Goal: Task Accomplishment & Management: Manage account settings

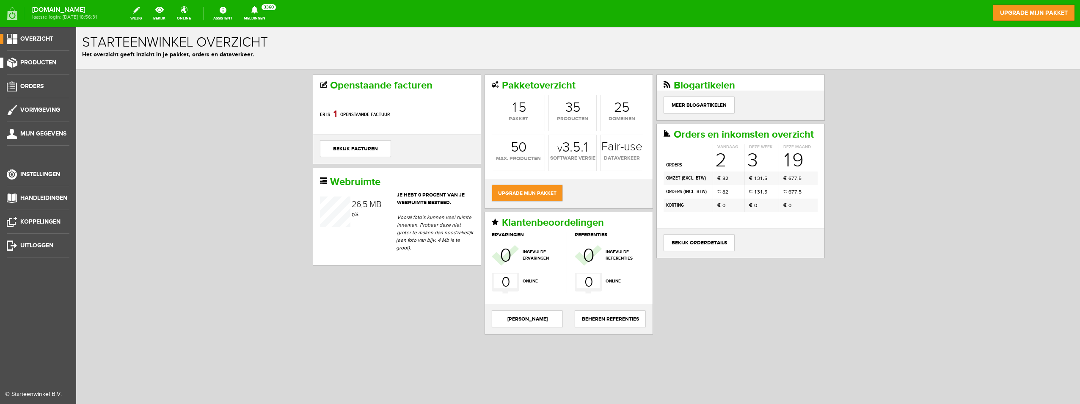
click at [34, 59] on span "Producten" at bounding box center [38, 62] width 36 height 7
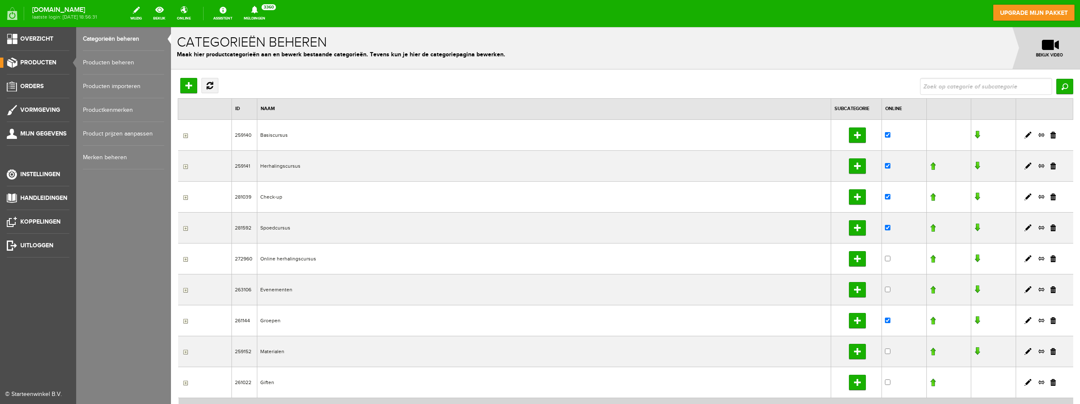
click at [100, 57] on link "Producten beheren" at bounding box center [123, 63] width 81 height 24
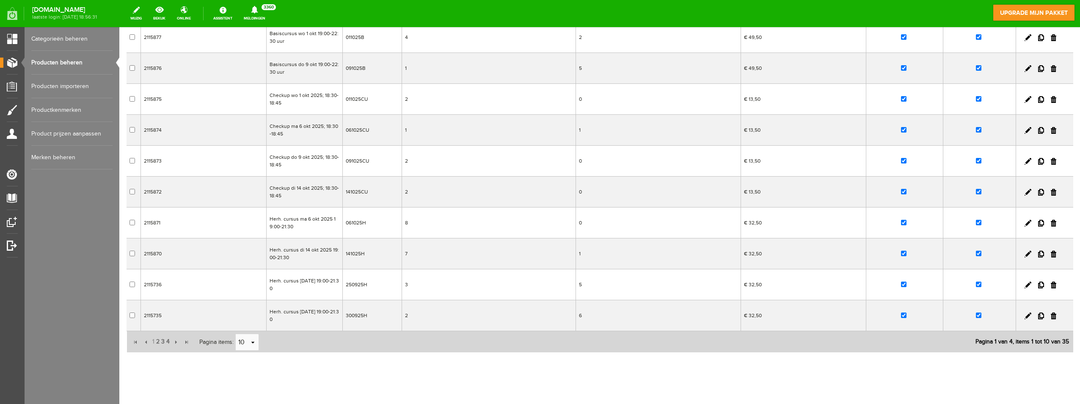
scroll to position [110, 0]
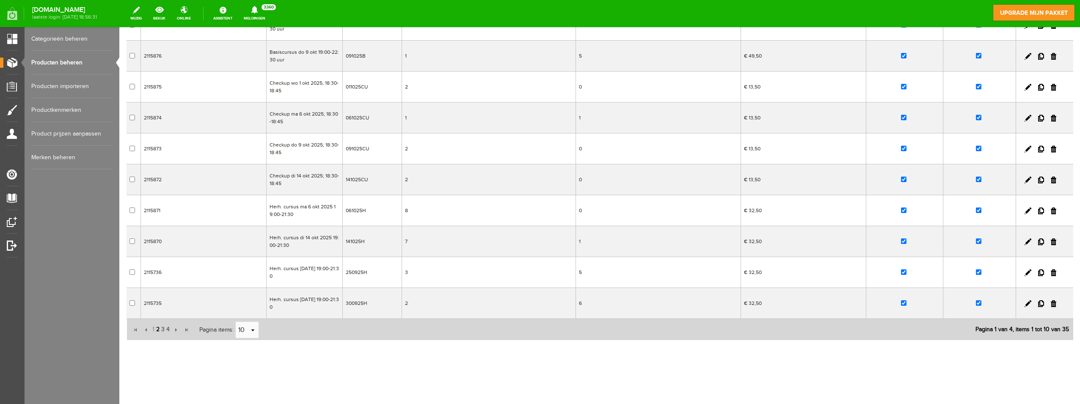
click at [158, 331] on span "2" at bounding box center [157, 329] width 5 height 17
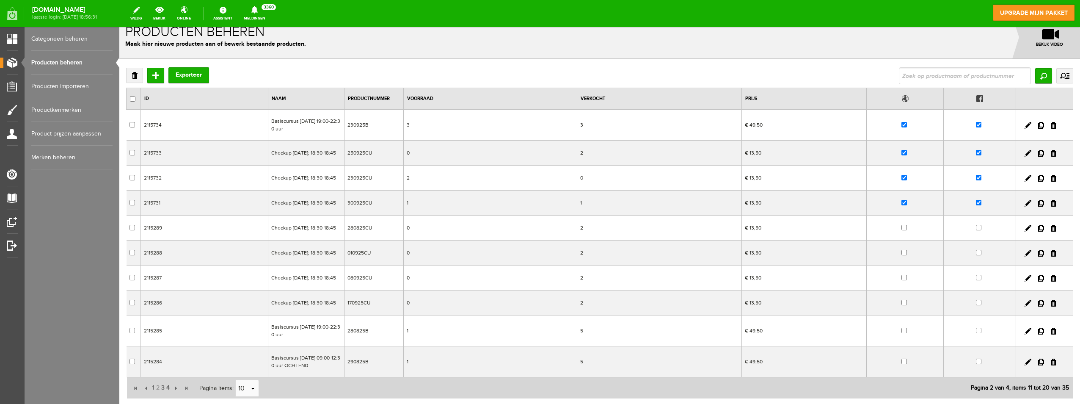
scroll to position [0, 0]
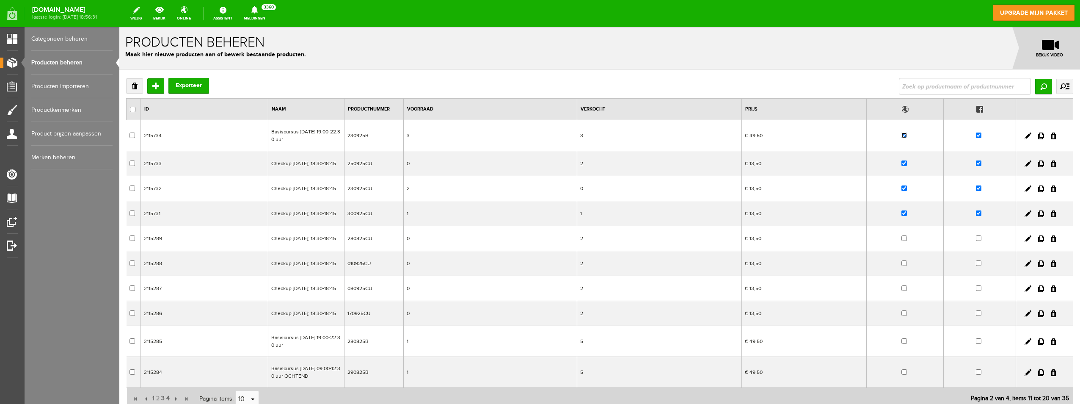
click at [901, 135] on input "checkbox" at bounding box center [903, 134] width 5 height 5
checkbox input "false"
click at [976, 133] on input "checkbox" at bounding box center [978, 134] width 5 height 5
checkbox input "false"
click at [901, 134] on input "checkbox" at bounding box center [903, 134] width 5 height 5
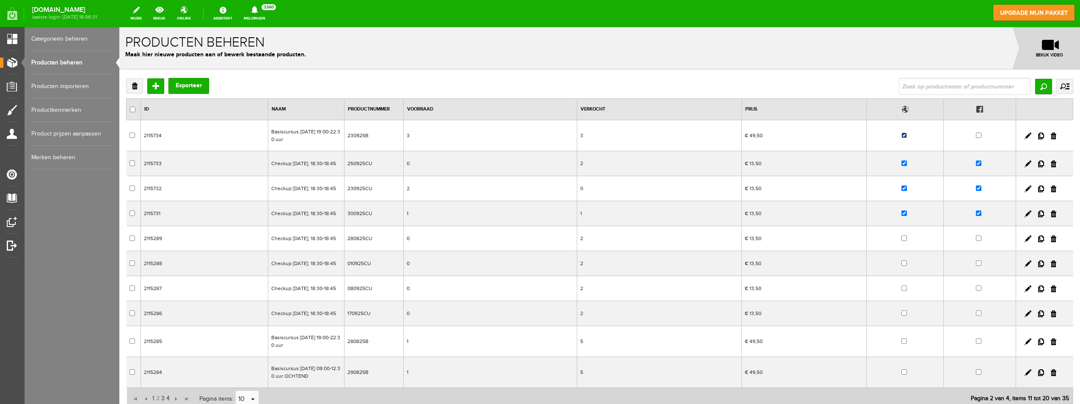
checkbox input "false"
click at [976, 191] on input "checkbox" at bounding box center [978, 187] width 5 height 5
checkbox input "false"
click at [901, 191] on input "checkbox" at bounding box center [903, 187] width 5 height 5
checkbox input "false"
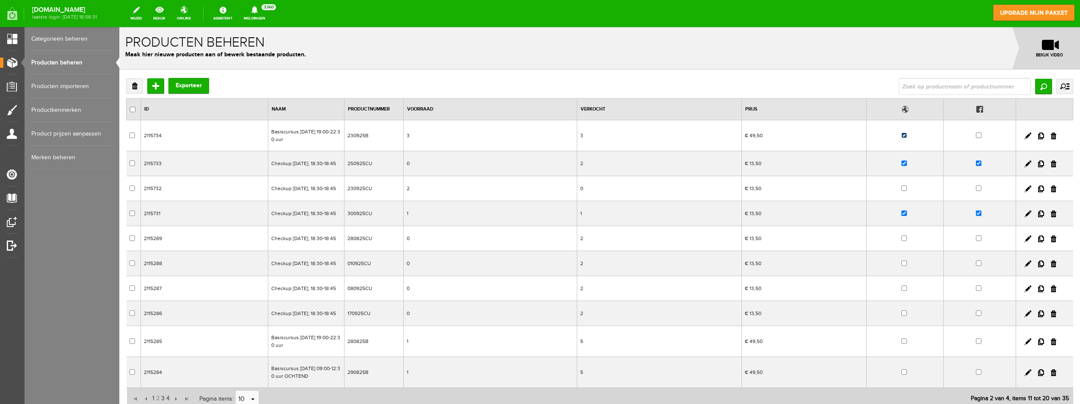
click at [901, 135] on input "checkbox" at bounding box center [903, 134] width 5 height 5
checkbox input "false"
click at [976, 166] on input "checkbox" at bounding box center [978, 162] width 5 height 5
checkbox input "false"
click at [901, 164] on input "checkbox" at bounding box center [903, 162] width 5 height 5
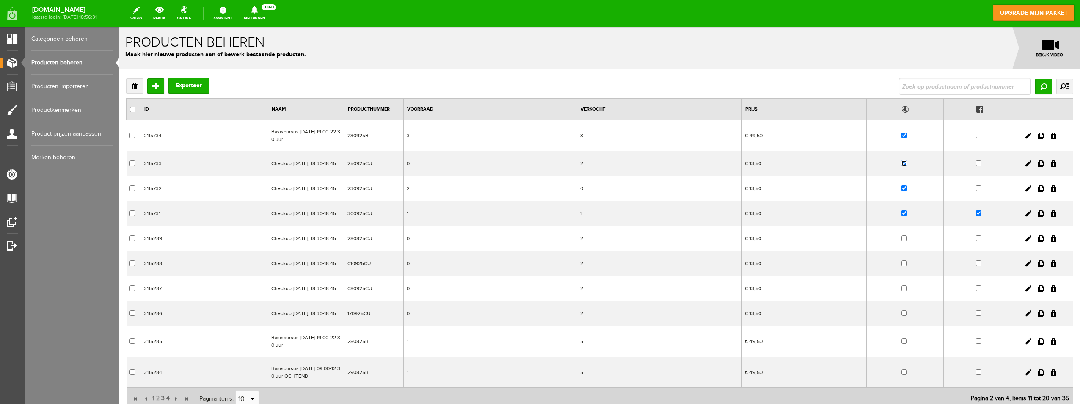
checkbox input "false"
click at [901, 137] on input "checkbox" at bounding box center [903, 134] width 5 height 5
checkbox input "false"
click at [901, 191] on input "checkbox" at bounding box center [903, 187] width 5 height 5
checkbox input "false"
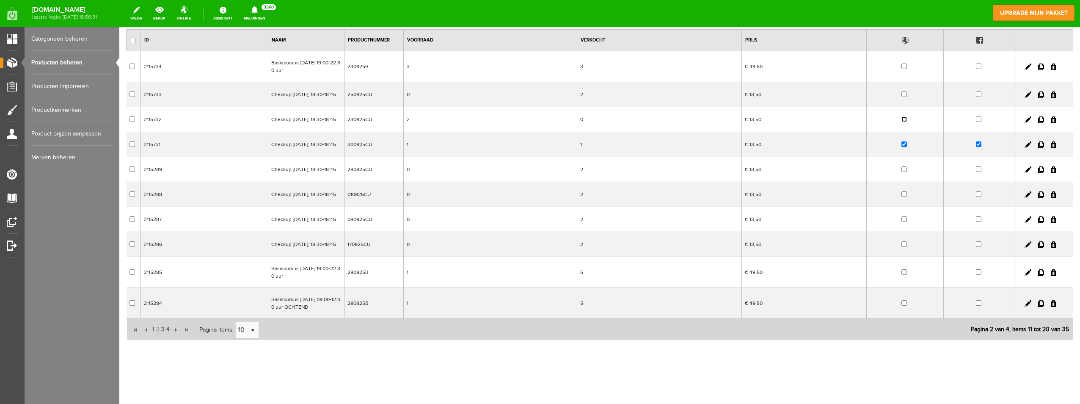
scroll to position [110, 0]
click at [151, 327] on span "1" at bounding box center [153, 329] width 4 height 17
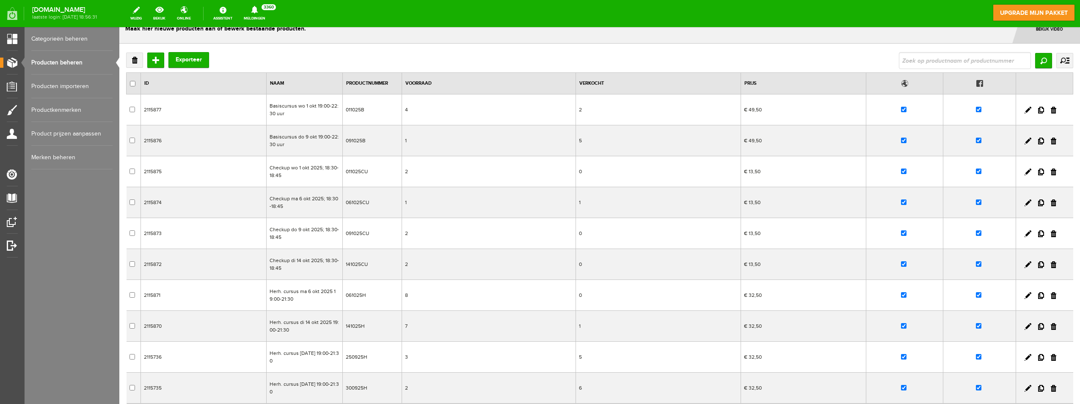
scroll to position [0, 0]
